Goal: Book appointment/travel/reservation

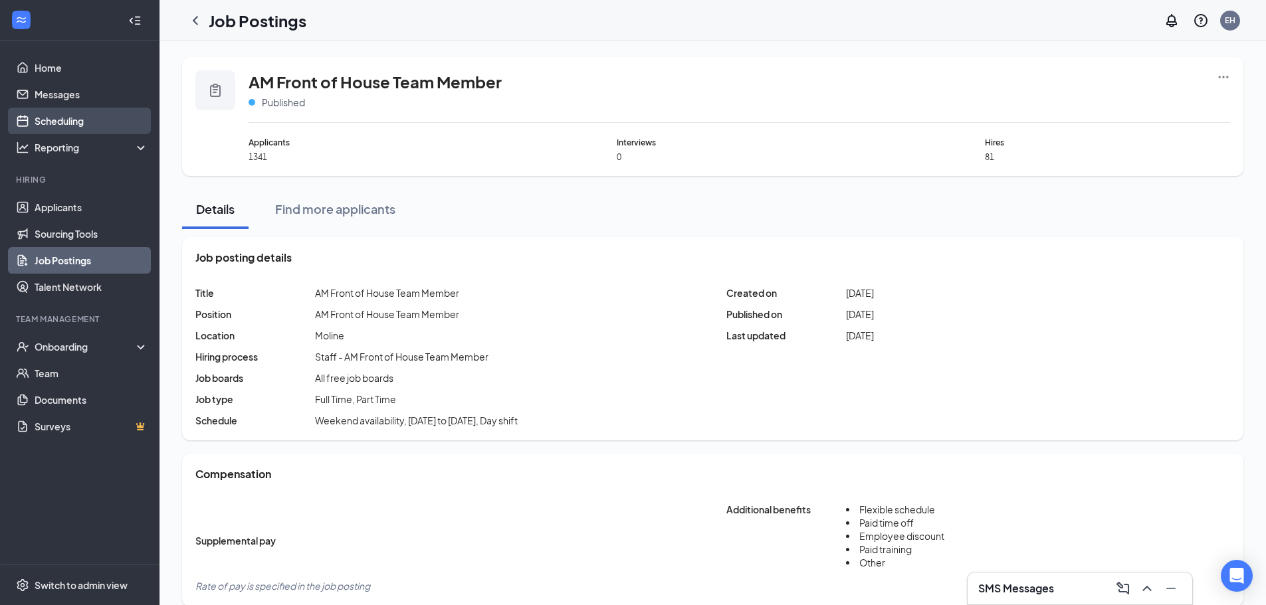
click at [63, 132] on link "Scheduling" at bounding box center [92, 121] width 114 height 27
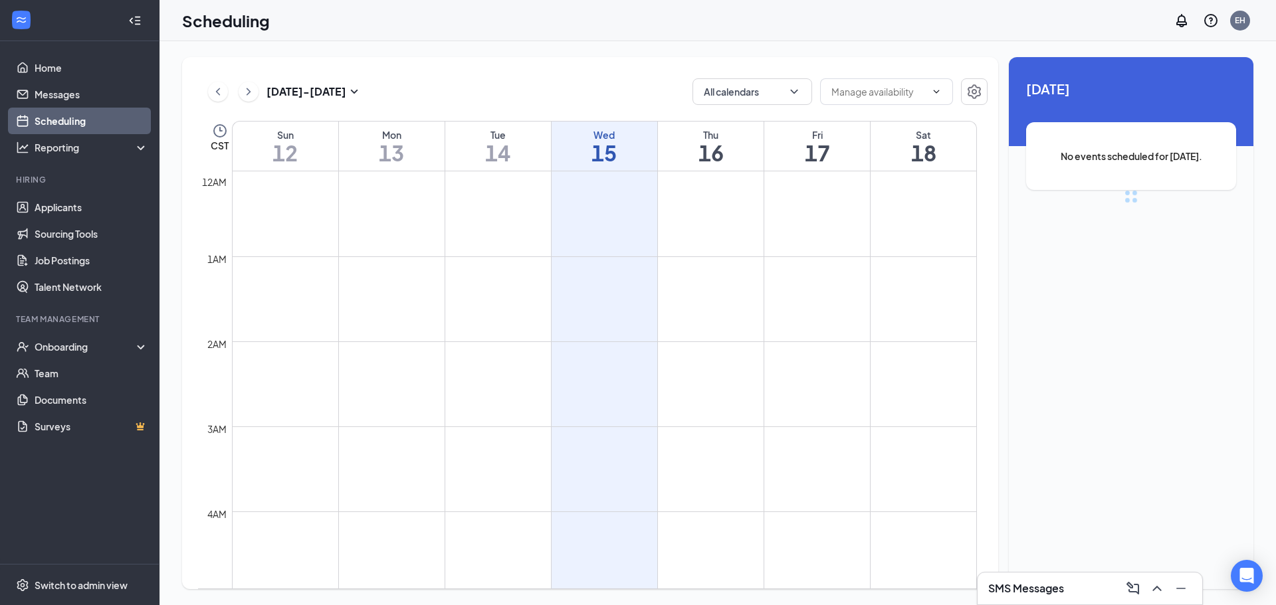
scroll to position [653, 0]
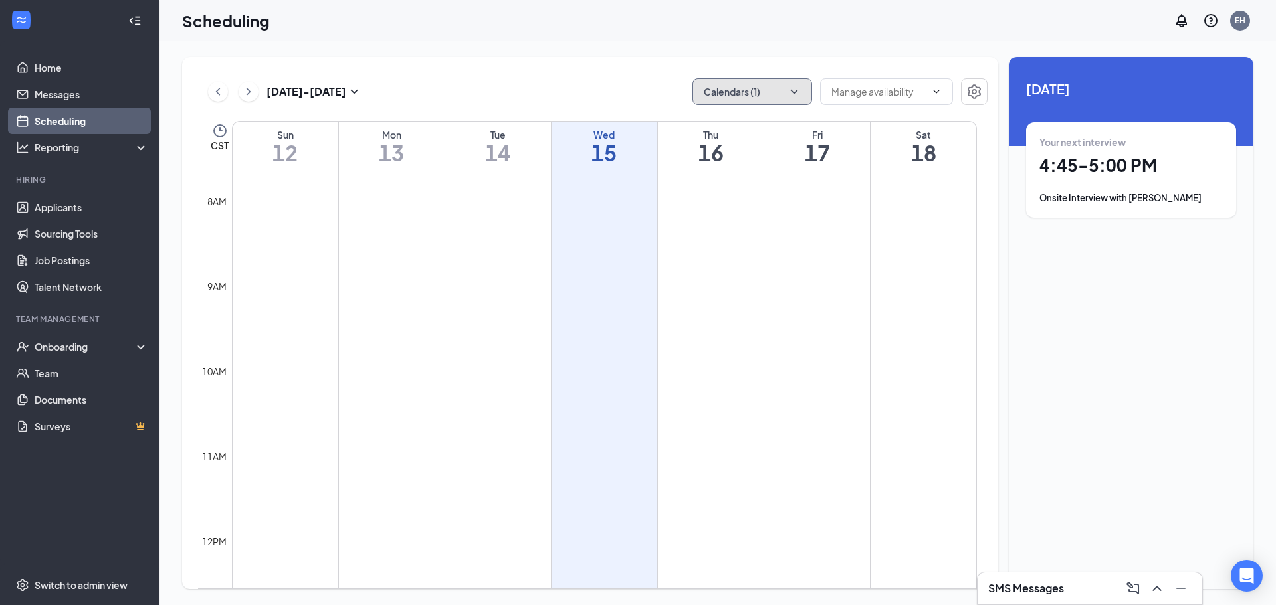
click at [776, 95] on button "Calendars (1)" at bounding box center [752, 91] width 120 height 27
click at [721, 120] on input "All" at bounding box center [717, 122] width 29 height 13
checkbox input "true"
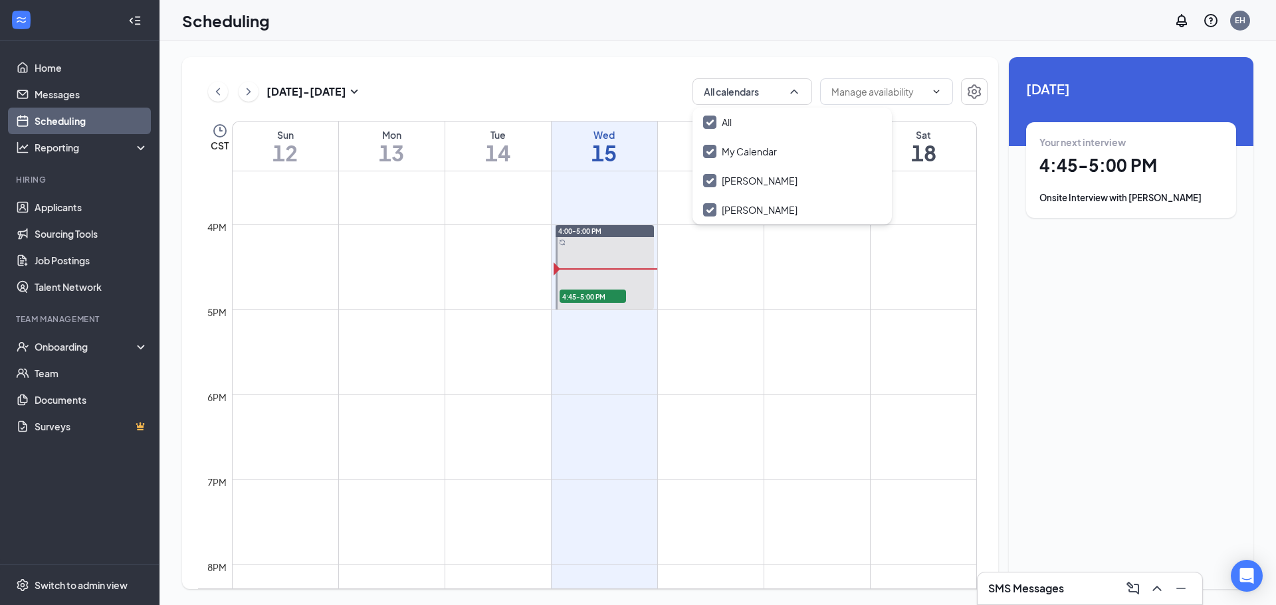
scroll to position [1318, 0]
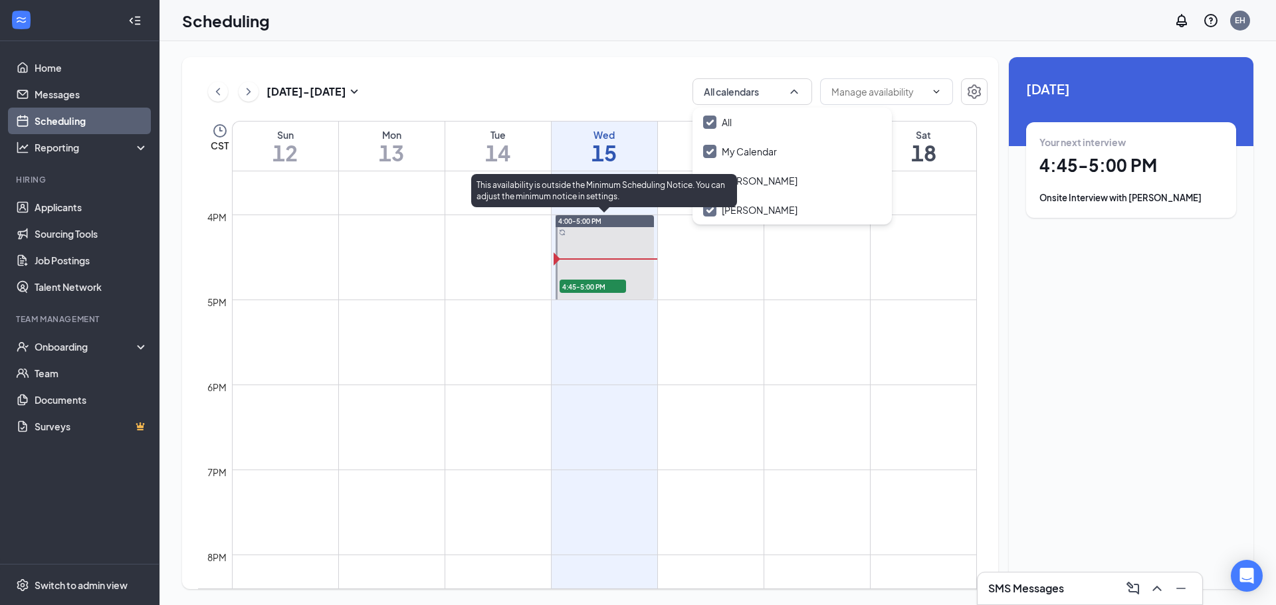
click at [603, 288] on span "4:45-5:00 PM" at bounding box center [593, 286] width 66 height 13
